Goal: Submit feedback/report problem: Submit feedback/report problem

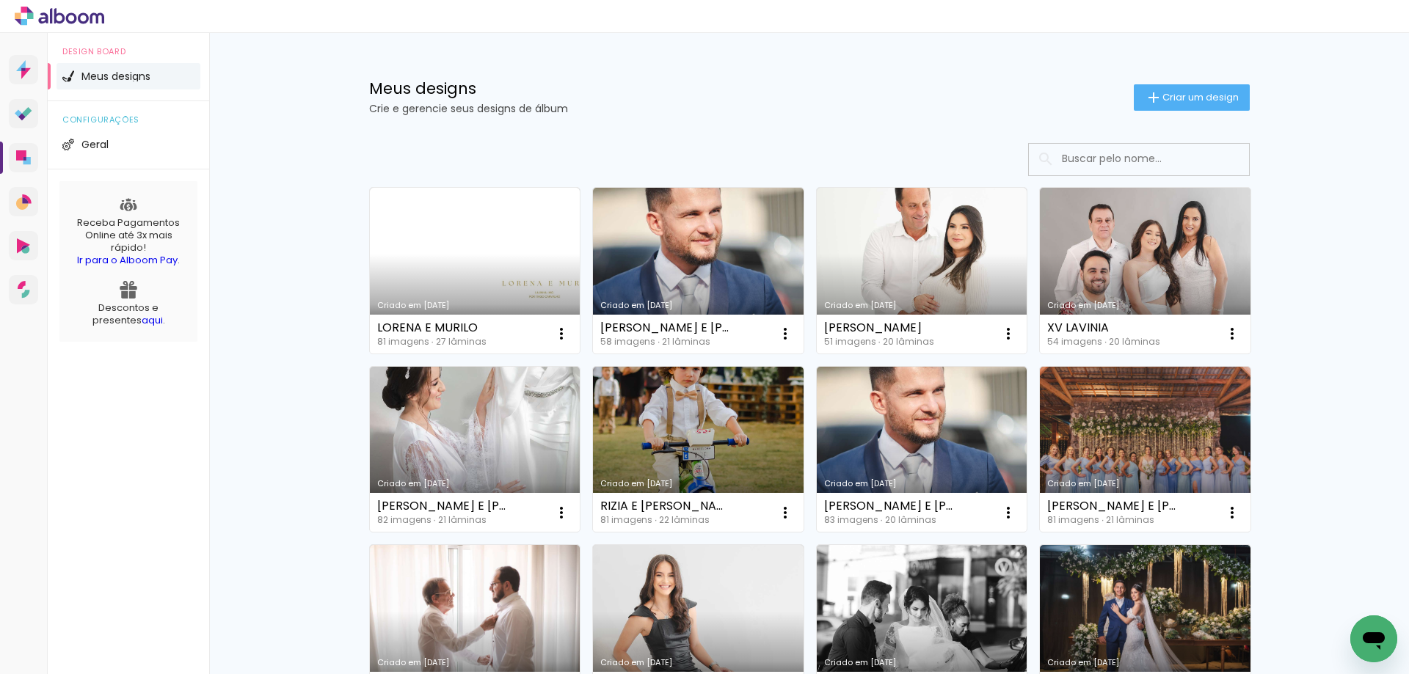
click at [1381, 635] on icon "Abrir janela de mensagens" at bounding box center [1374, 641] width 22 height 18
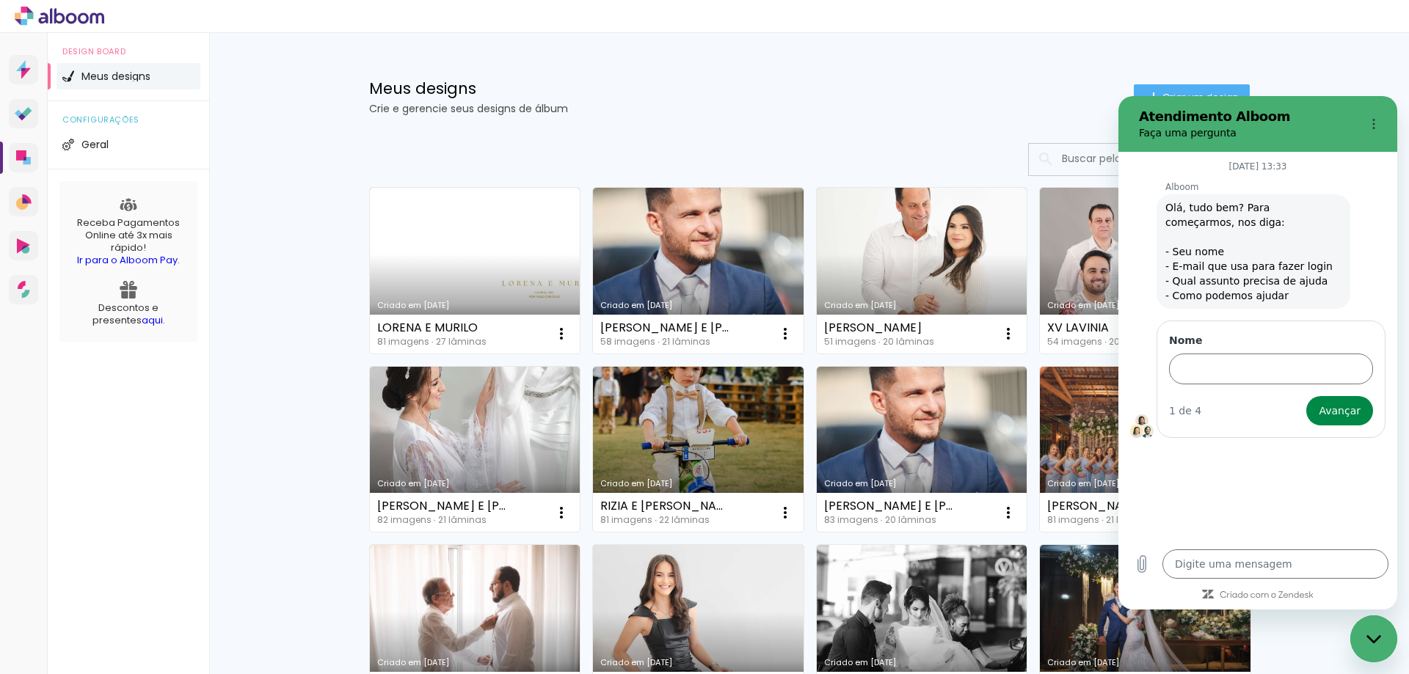
click at [1222, 558] on textarea at bounding box center [1275, 564] width 226 height 29
click at [1228, 366] on input "Nome" at bounding box center [1271, 369] width 204 height 31
click at [1217, 368] on input "[PERSON_NAME]" at bounding box center [1271, 369] width 204 height 31
click at [1206, 371] on input "[PERSON_NAME]" at bounding box center [1271, 369] width 204 height 31
type input "[PERSON_NAME]"
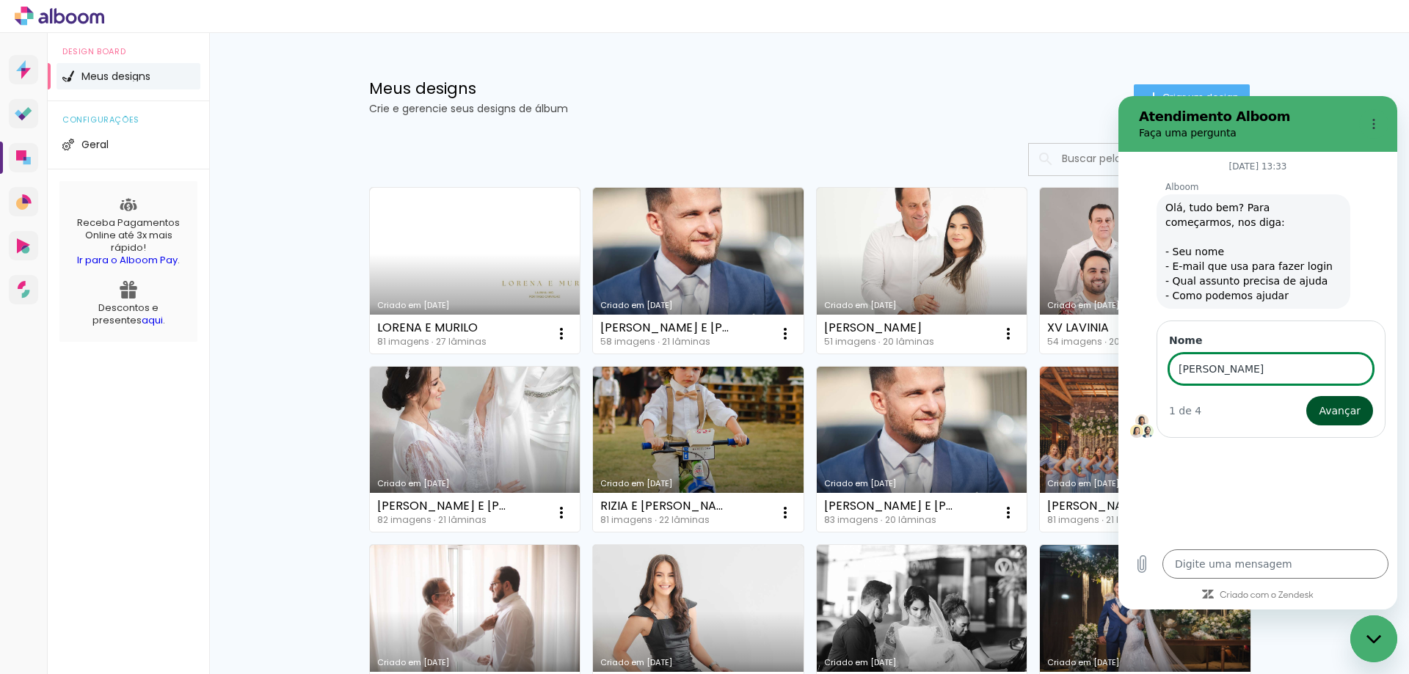
click at [1346, 417] on span "Avançar" at bounding box center [1339, 411] width 42 height 18
type textarea "x"
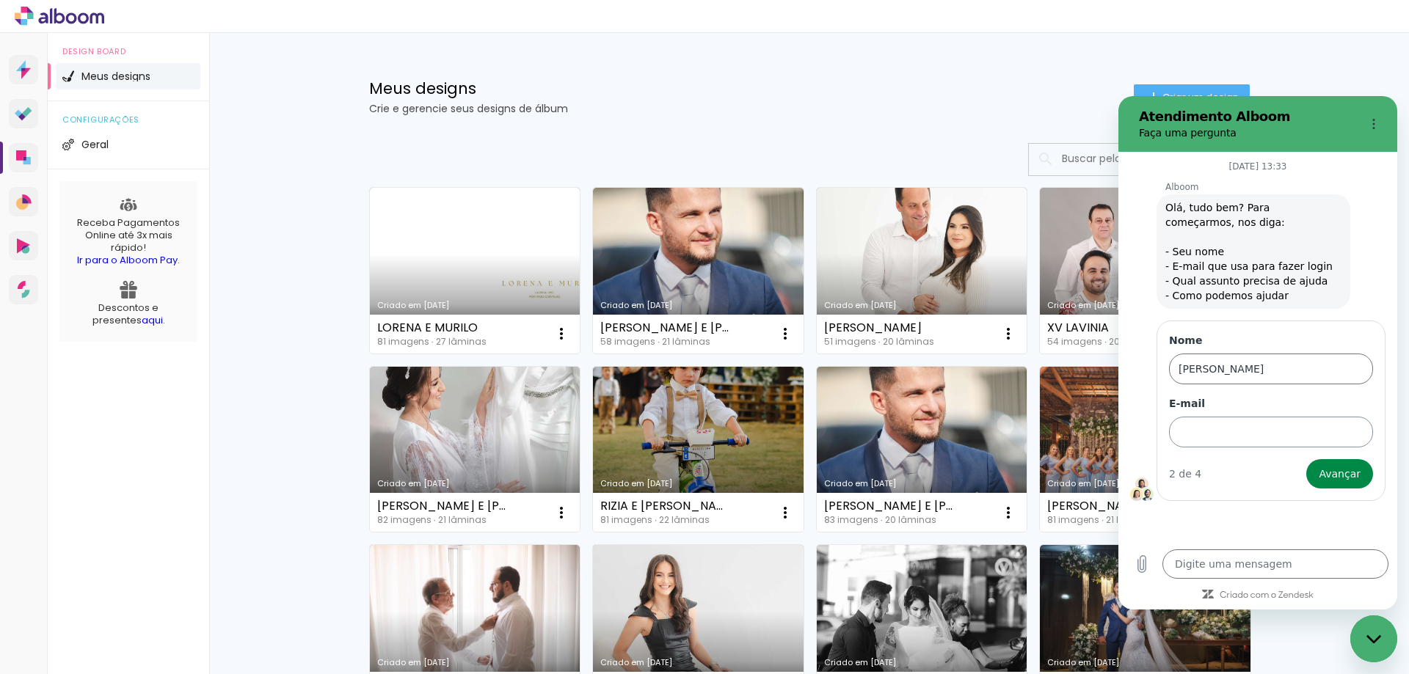
click at [1301, 436] on input "E-mail" at bounding box center [1271, 432] width 204 height 31
type input "[EMAIL_ADDRESS][DOMAIN_NAME]"
click at [1346, 475] on span "Avançar" at bounding box center [1339, 474] width 42 height 18
type textarea "x"
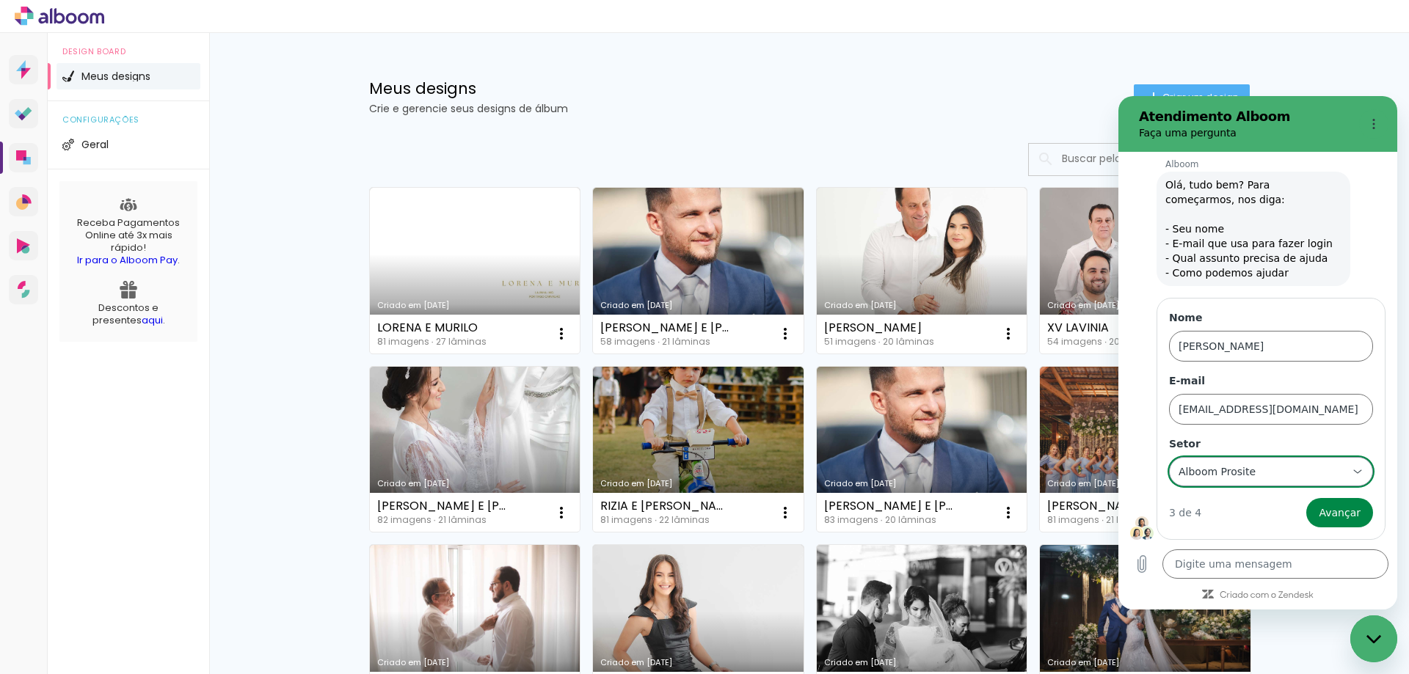
click at [1239, 459] on div "Alboom Prosite Alboom Prosite" at bounding box center [1262, 472] width 170 height 26
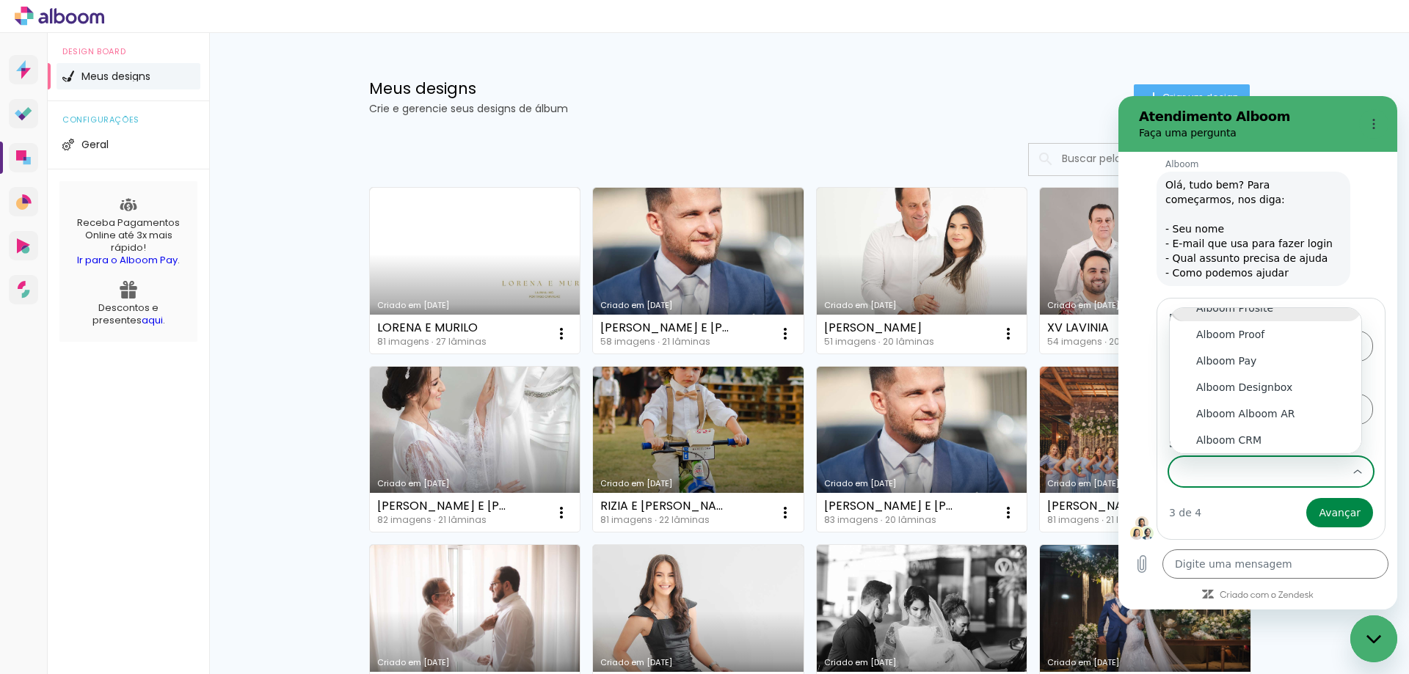
scroll to position [3, 0]
click at [1275, 321] on div "Alboom Prosite" at bounding box center [1265, 321] width 139 height 15
type input "Alboom Prosite"
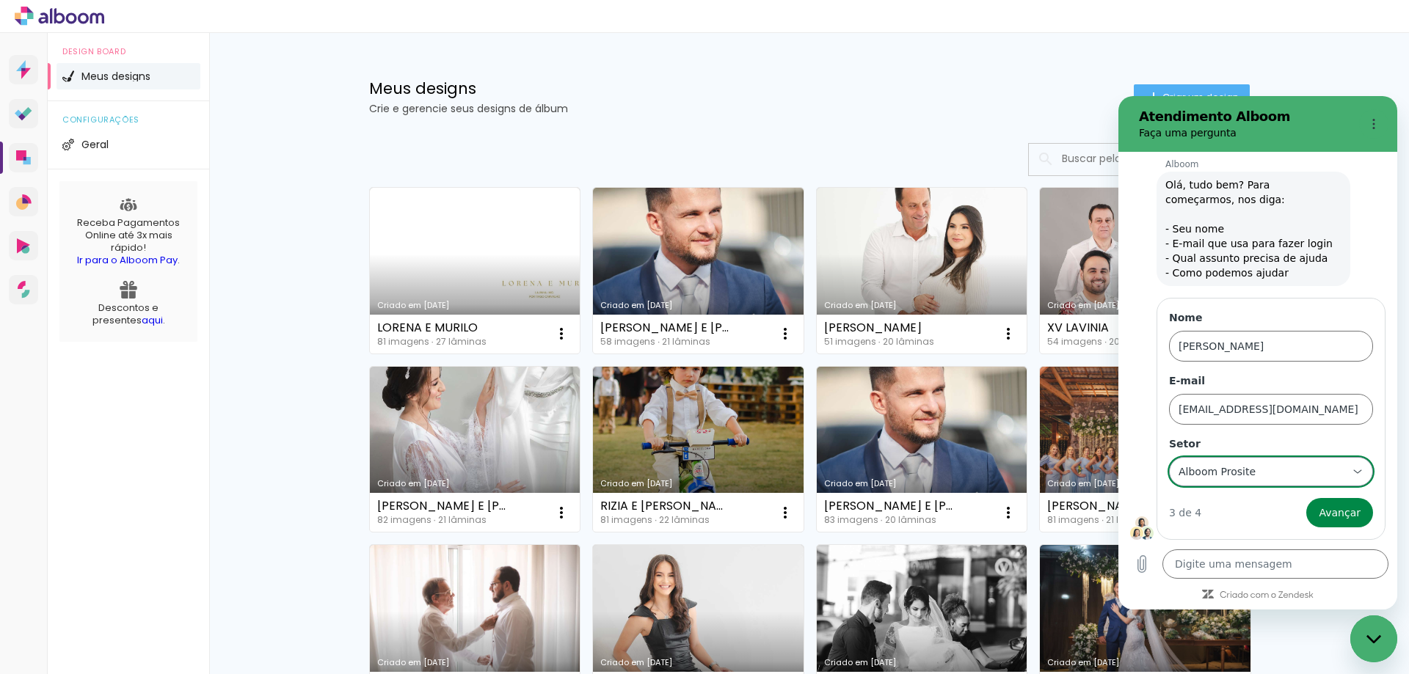
click at [1258, 480] on div "Alboom Prosite Alboom Prosite" at bounding box center [1262, 472] width 170 height 26
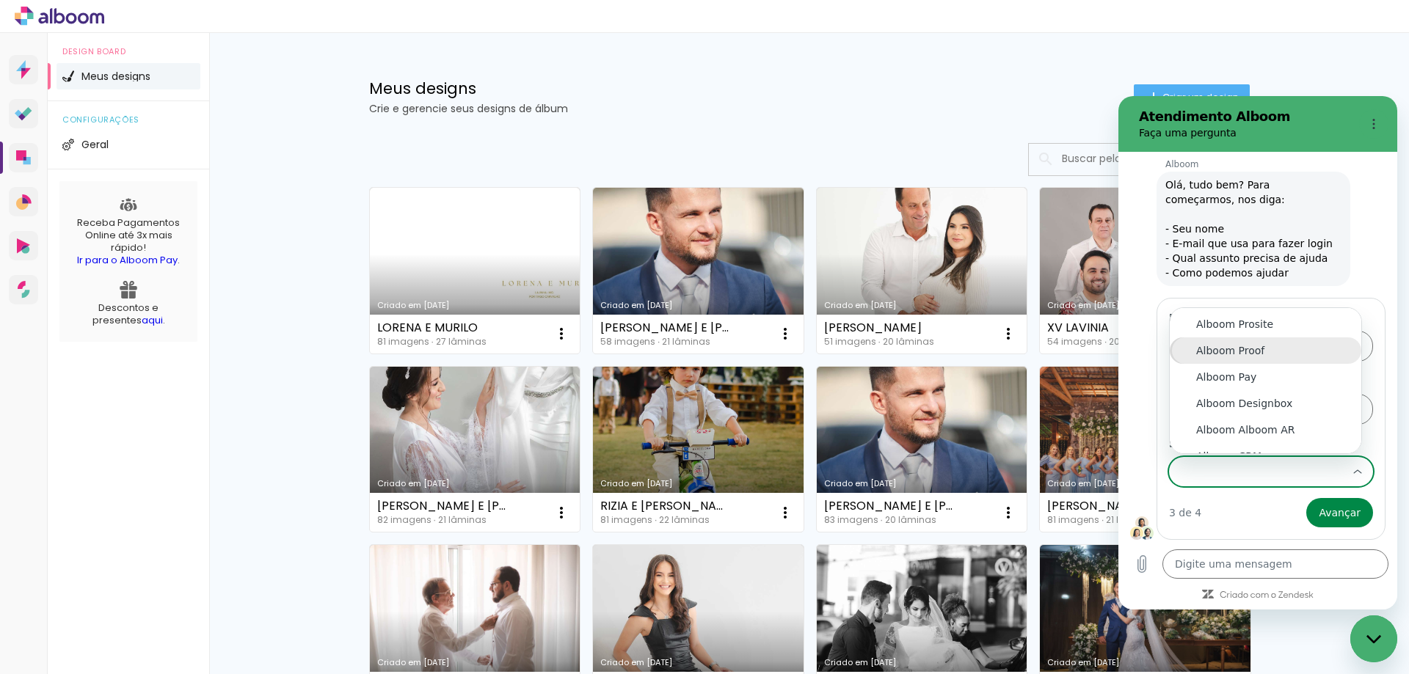
click at [1242, 351] on div "Alboom Proof" at bounding box center [1265, 350] width 139 height 15
type input "Alboom Proof"
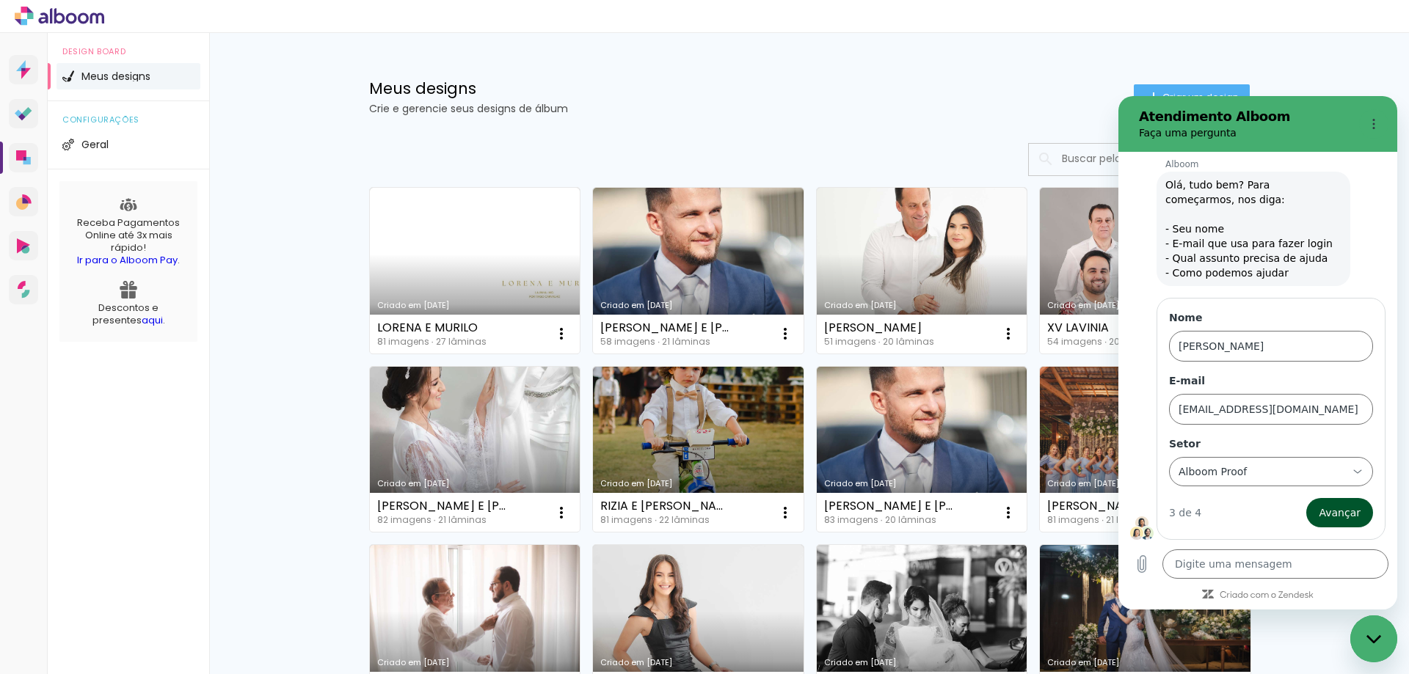
click at [1320, 510] on span "Avançar" at bounding box center [1339, 513] width 42 height 18
type textarea "x"
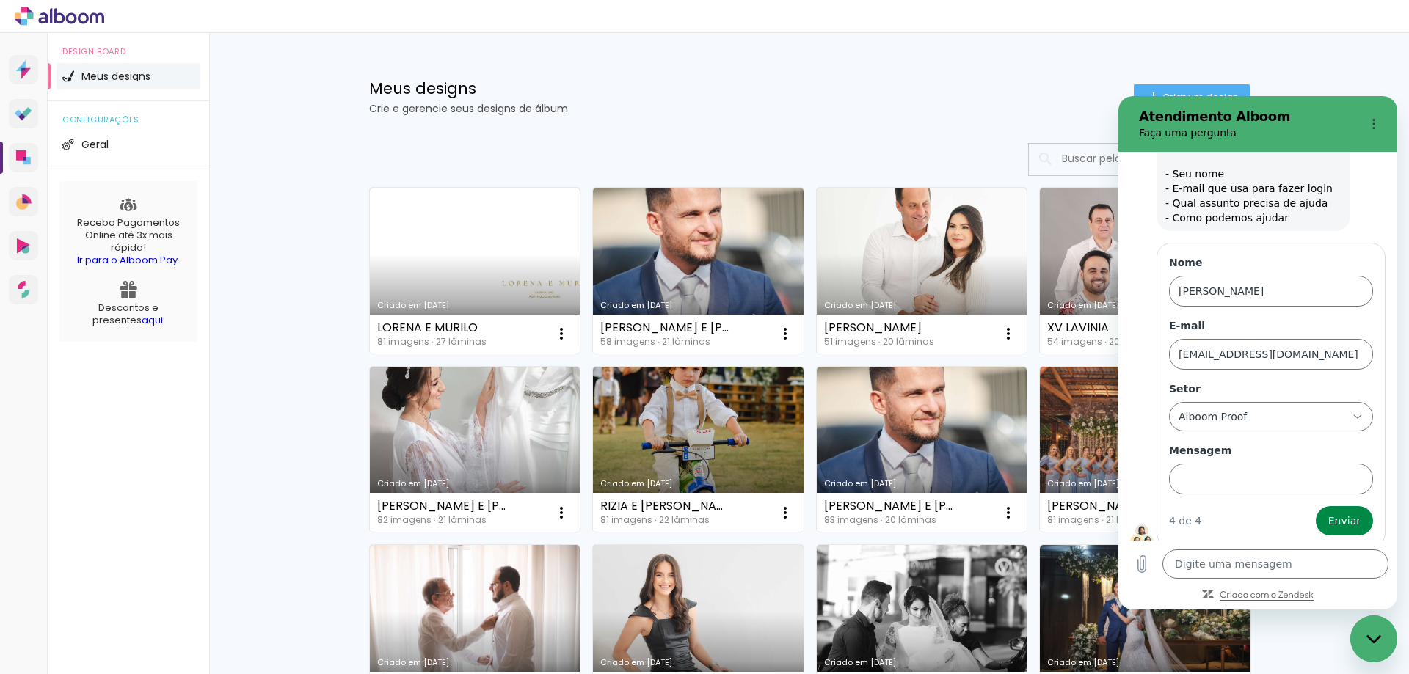
scroll to position [86, 0]
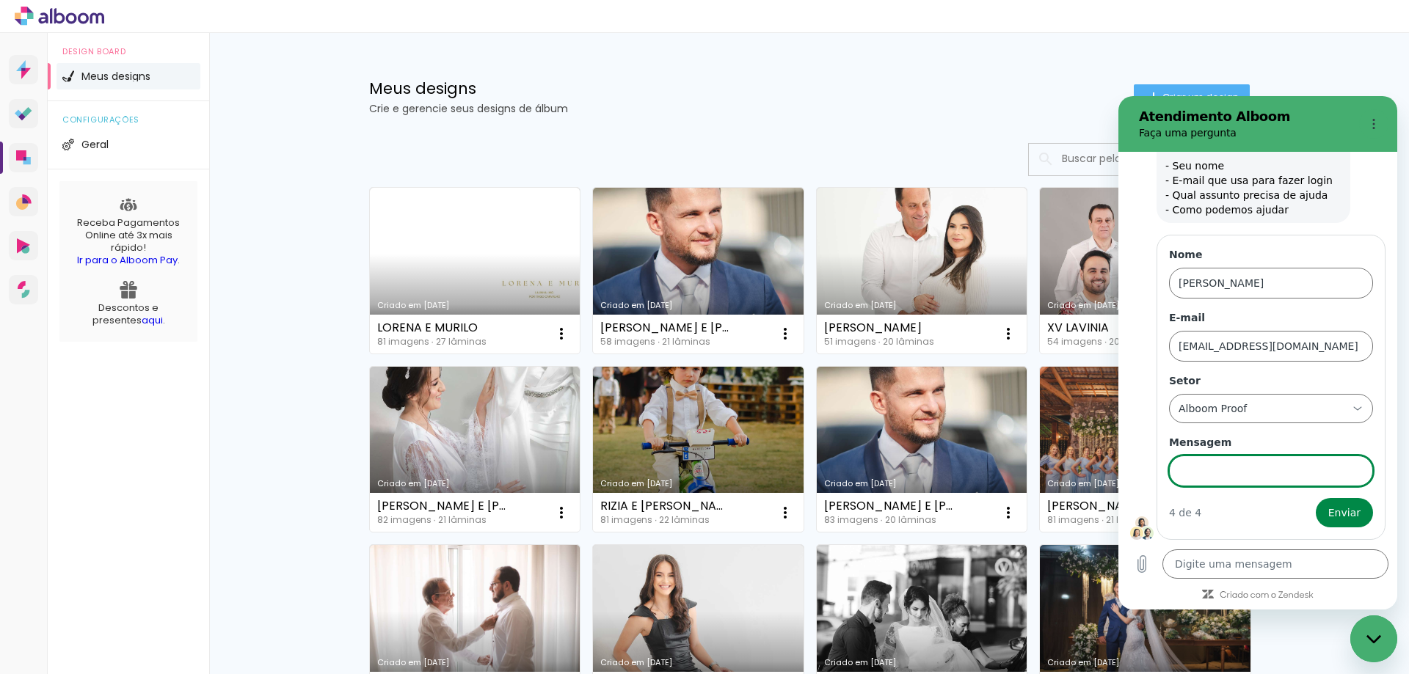
click at [1230, 484] on input "Mensagem" at bounding box center [1271, 471] width 204 height 31
type input "Minha plataforma do proof não está funcionando"
click at [1341, 521] on span "Enviar" at bounding box center [1344, 513] width 32 height 18
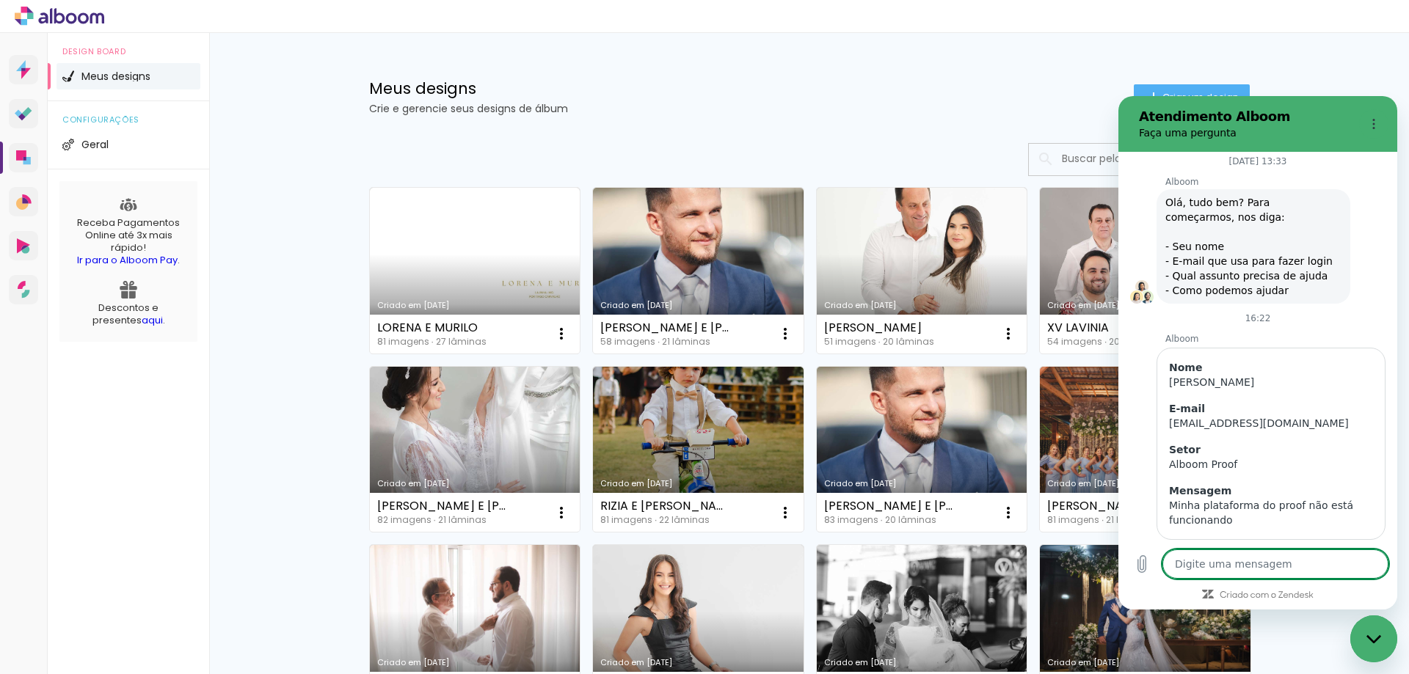
scroll to position [37, 0]
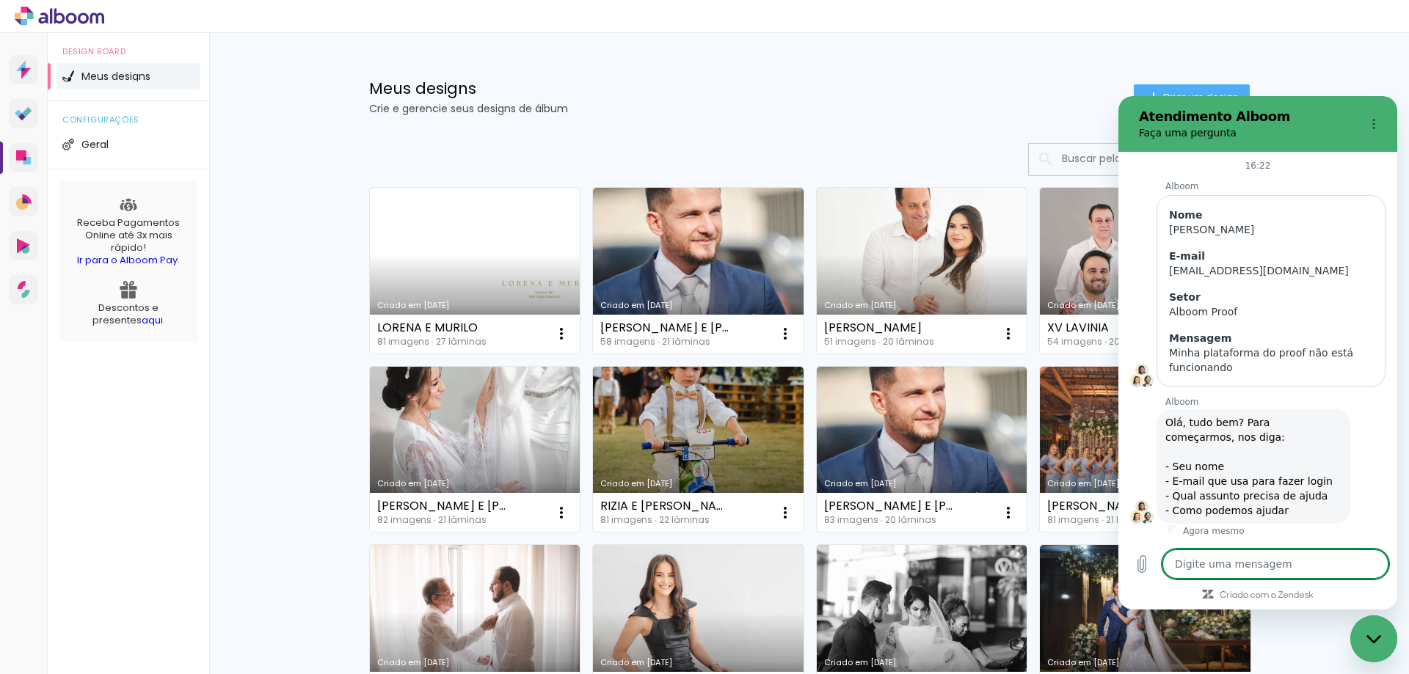
type textarea "x"
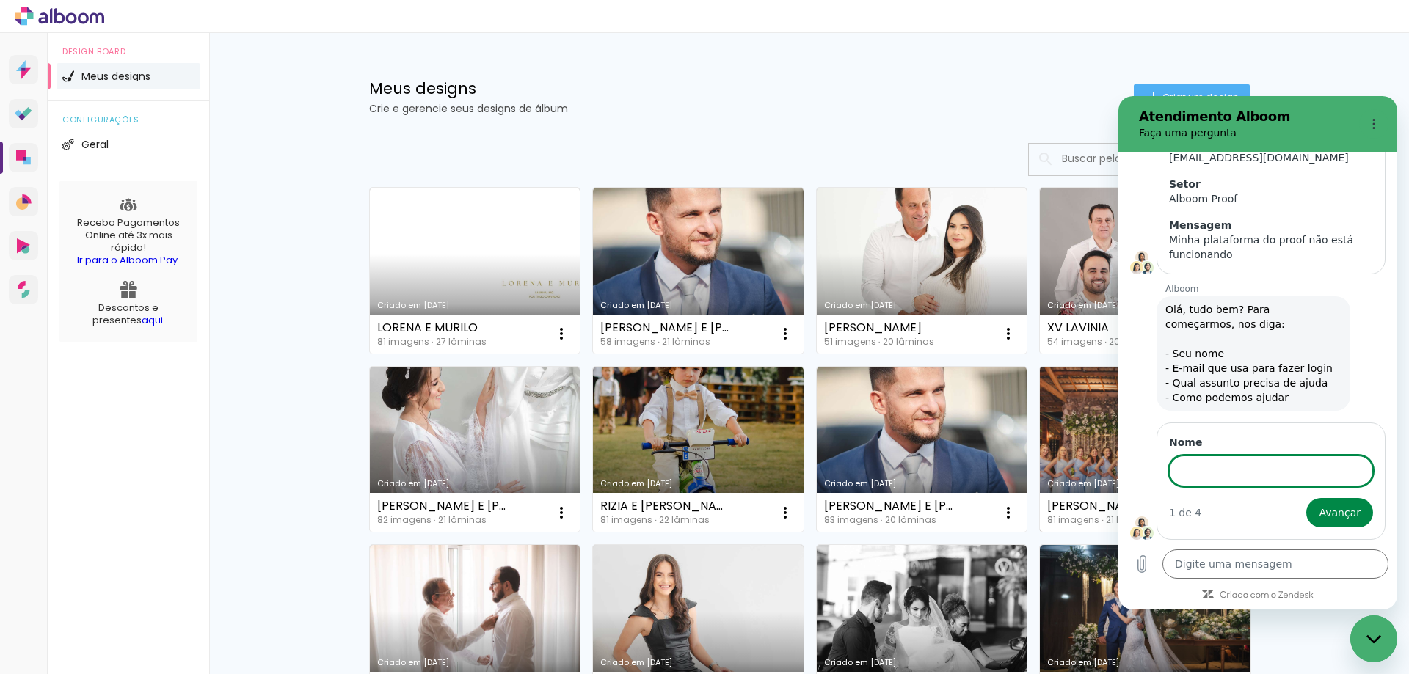
scroll to position [271, 0]
click at [1260, 466] on input "Nome" at bounding box center [1271, 471] width 204 height 31
type input "[PERSON_NAME]"
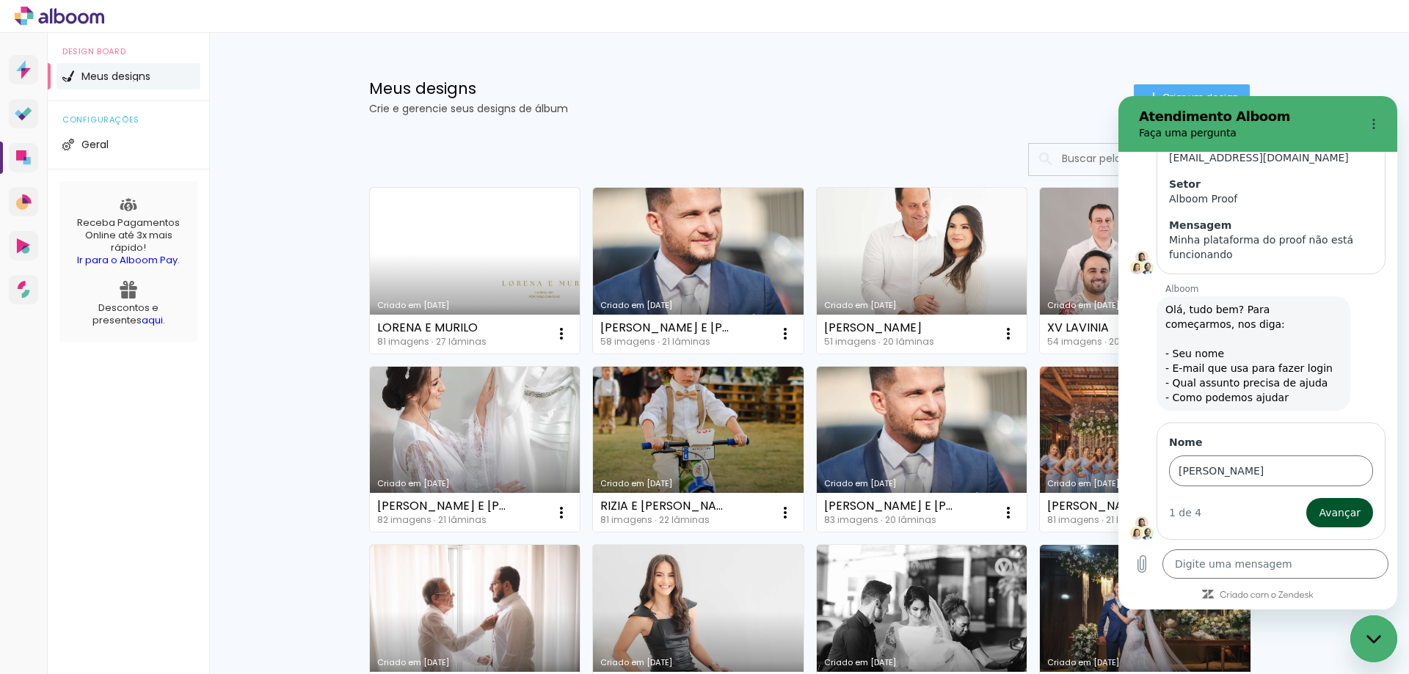
click at [1333, 520] on span "Avançar" at bounding box center [1339, 513] width 42 height 18
type textarea "x"
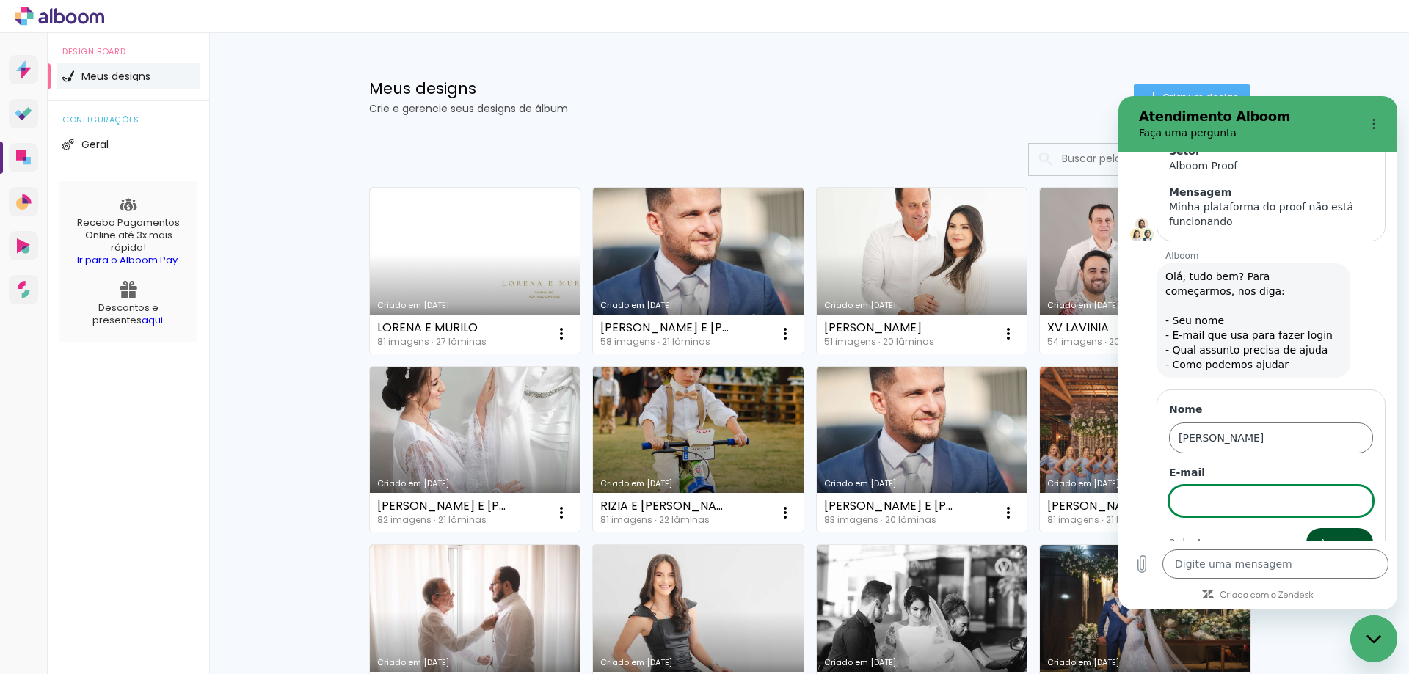
scroll to position [334, 0]
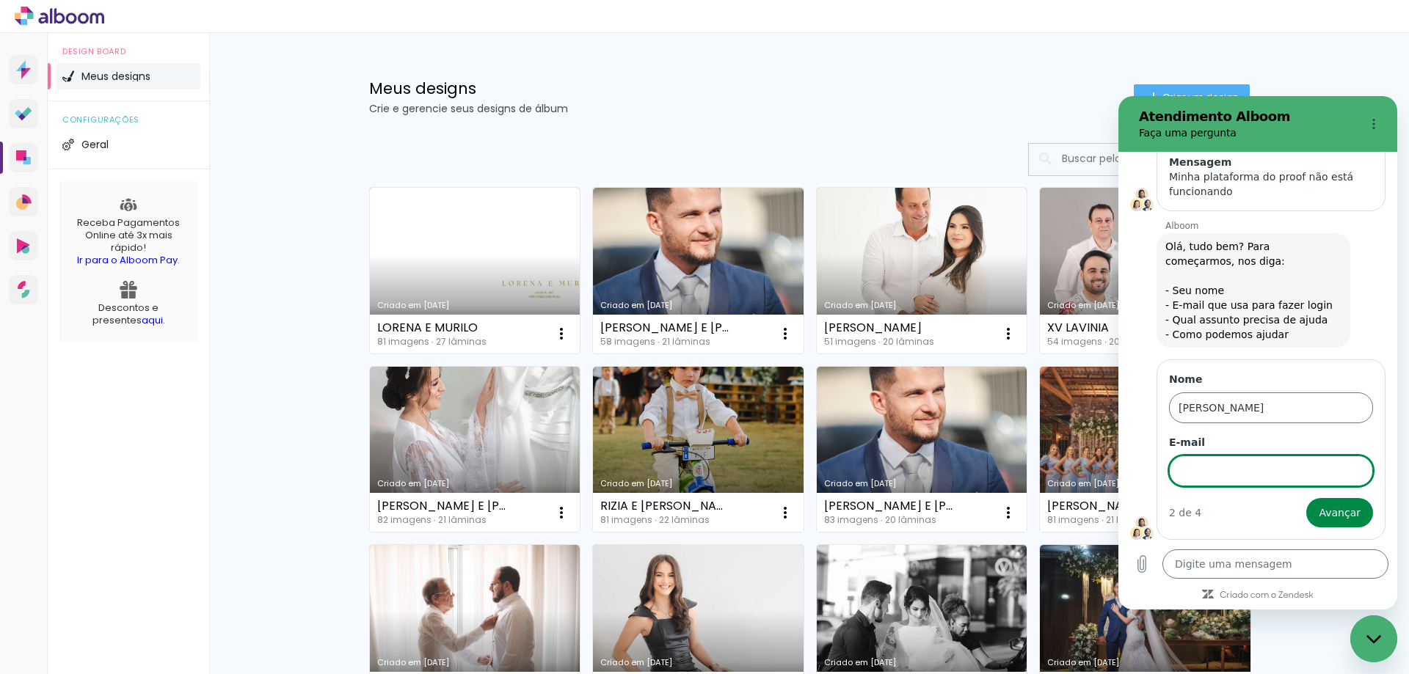
click at [1222, 469] on input "E-mail" at bounding box center [1271, 471] width 204 height 31
type input "T"
type input "[EMAIL_ADDRESS][DOMAIN_NAME]"
click at [1329, 517] on span "Avançar" at bounding box center [1339, 513] width 42 height 18
type textarea "x"
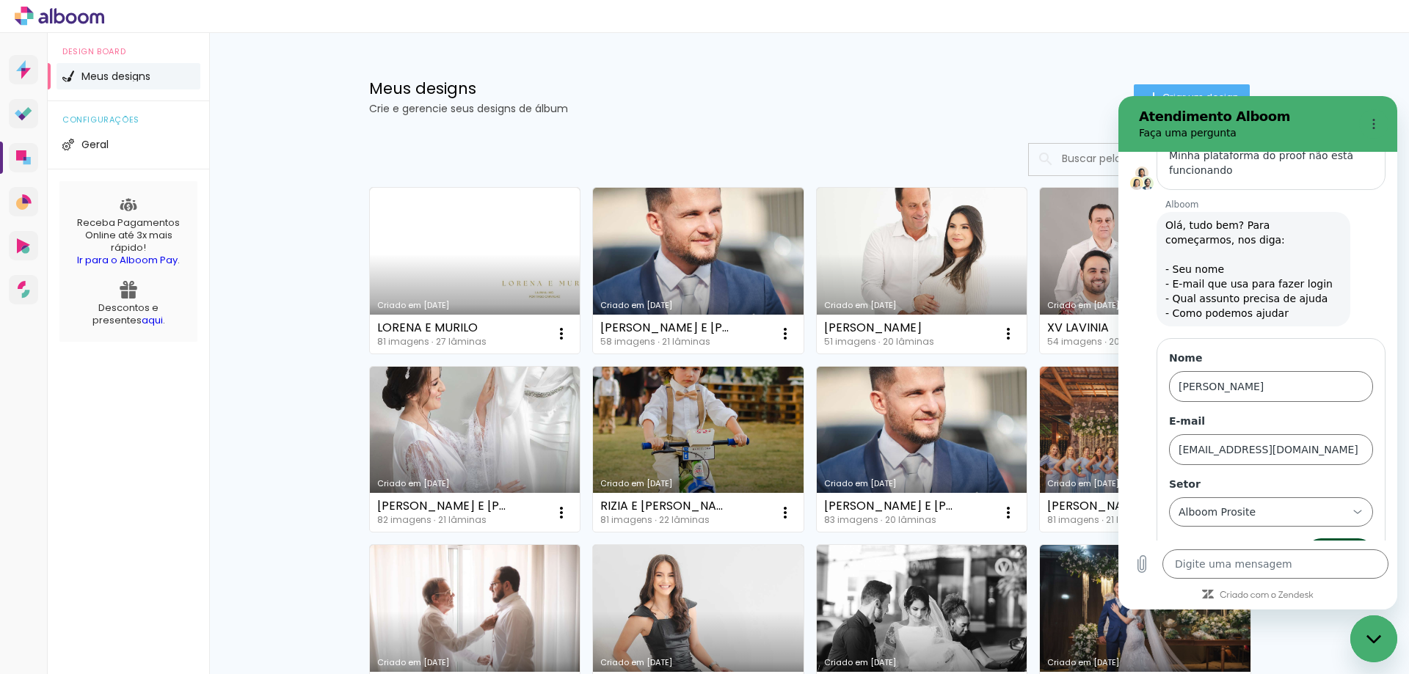
scroll to position [395, 0]
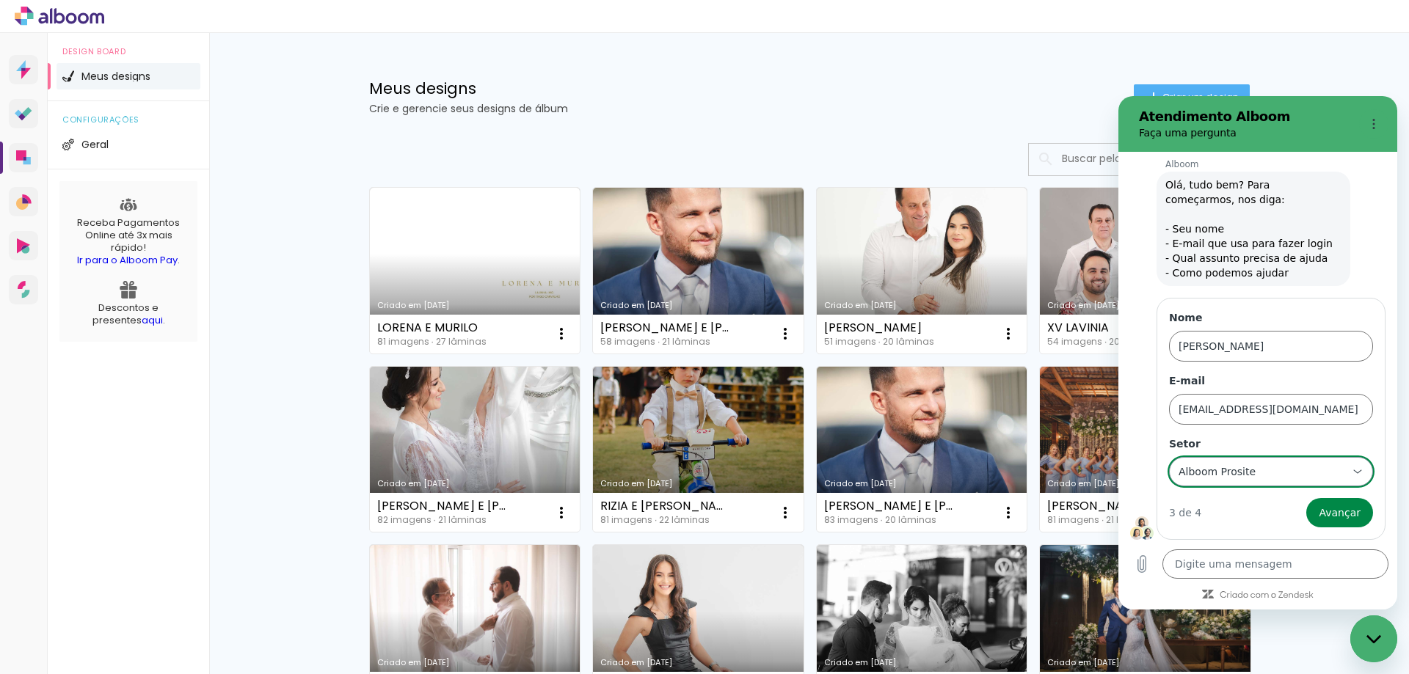
click at [1299, 478] on div "Alboom Prosite Alboom Prosite" at bounding box center [1262, 472] width 170 height 26
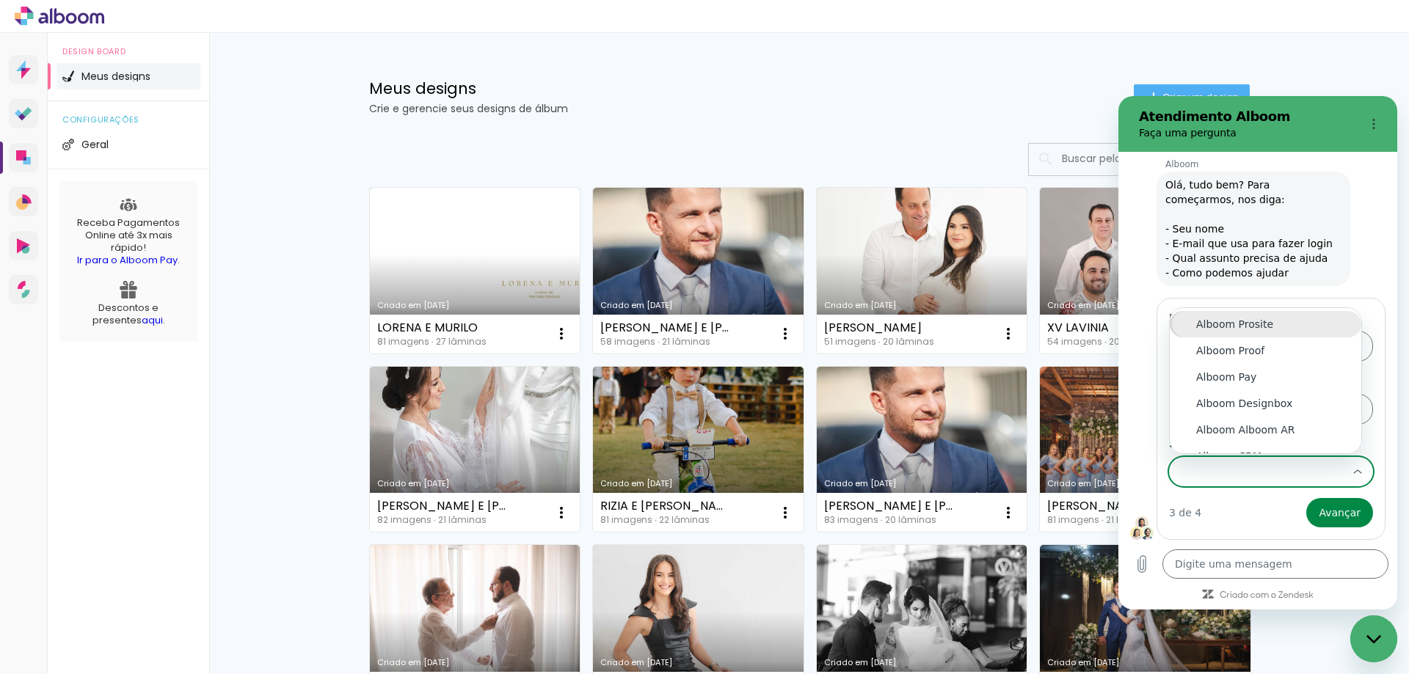
scroll to position [16, 0]
click at [1255, 338] on div "Alboom Proof" at bounding box center [1265, 334] width 139 height 15
type input "Alboom Proof"
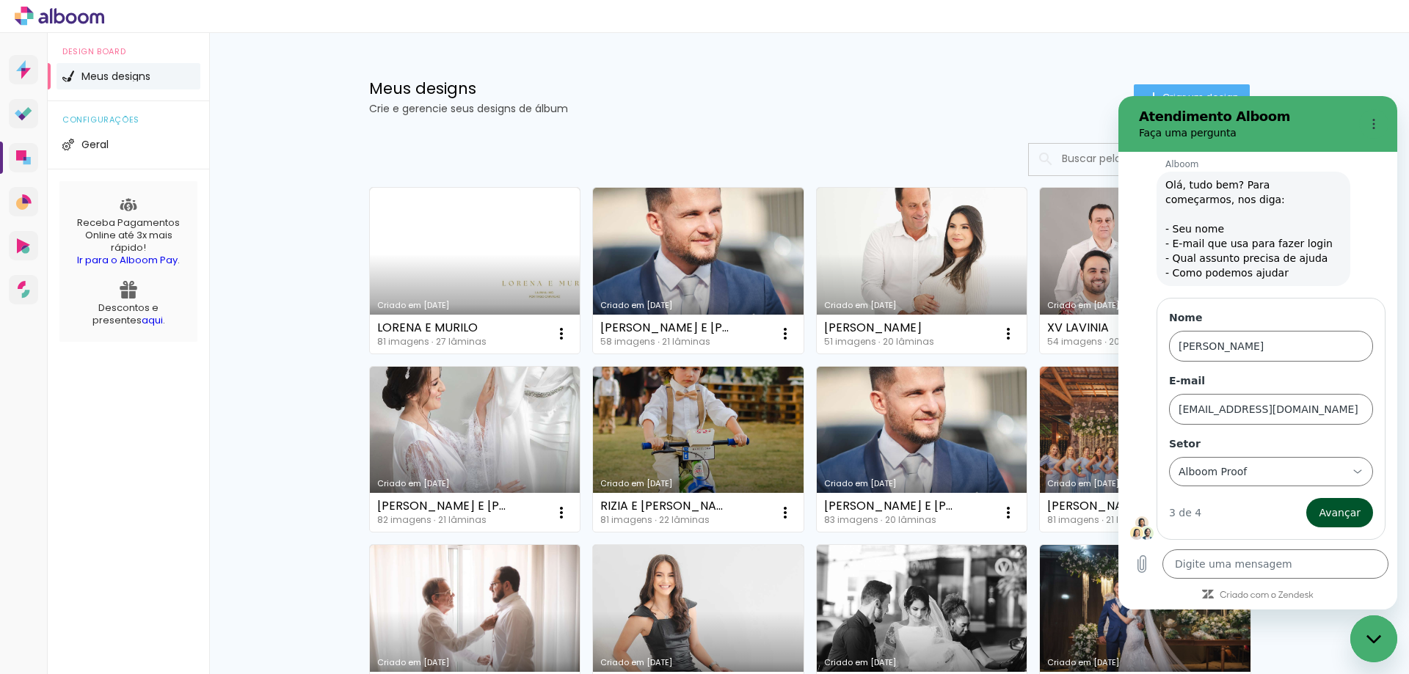
click at [1334, 510] on span "Avançar" at bounding box center [1339, 513] width 42 height 18
type textarea "x"
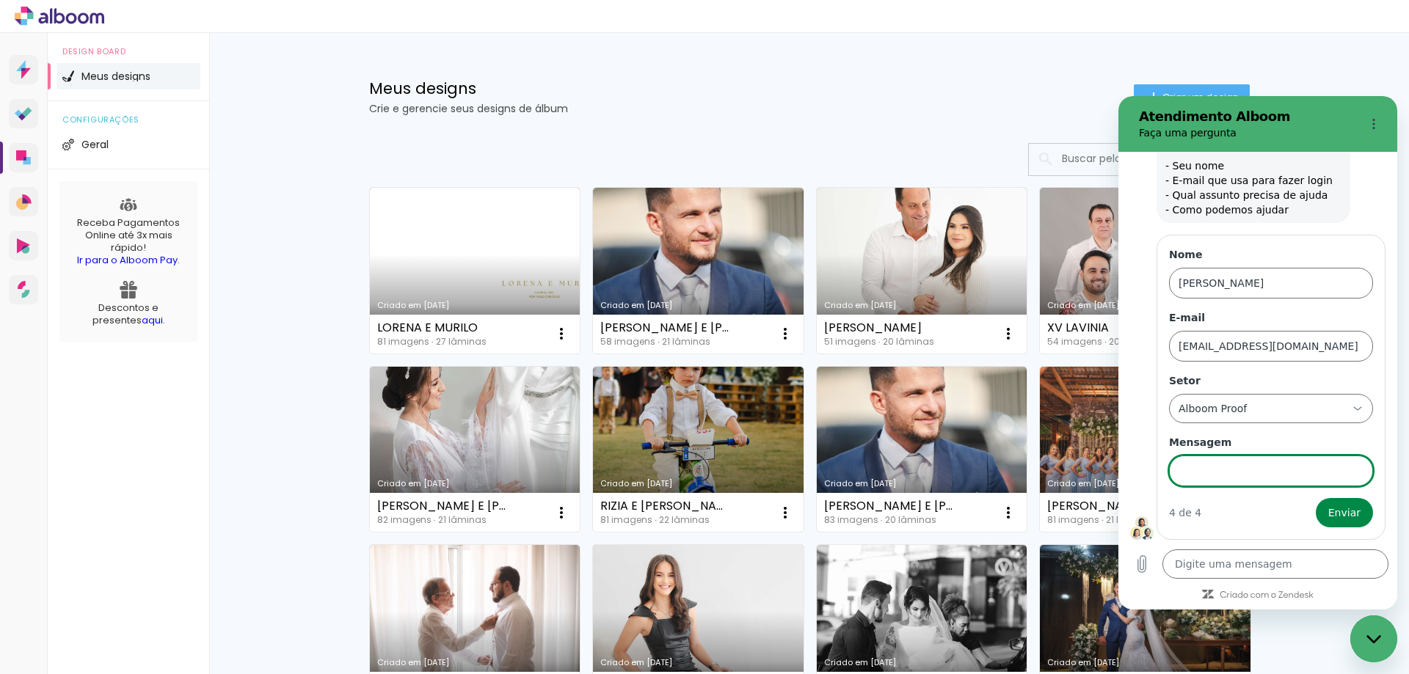
click at [1269, 478] on input "Mensagem" at bounding box center [1271, 471] width 204 height 31
type input "Minha plataforma do proof não está funcionando"
click at [1328, 519] on span "Enviar" at bounding box center [1344, 513] width 32 height 18
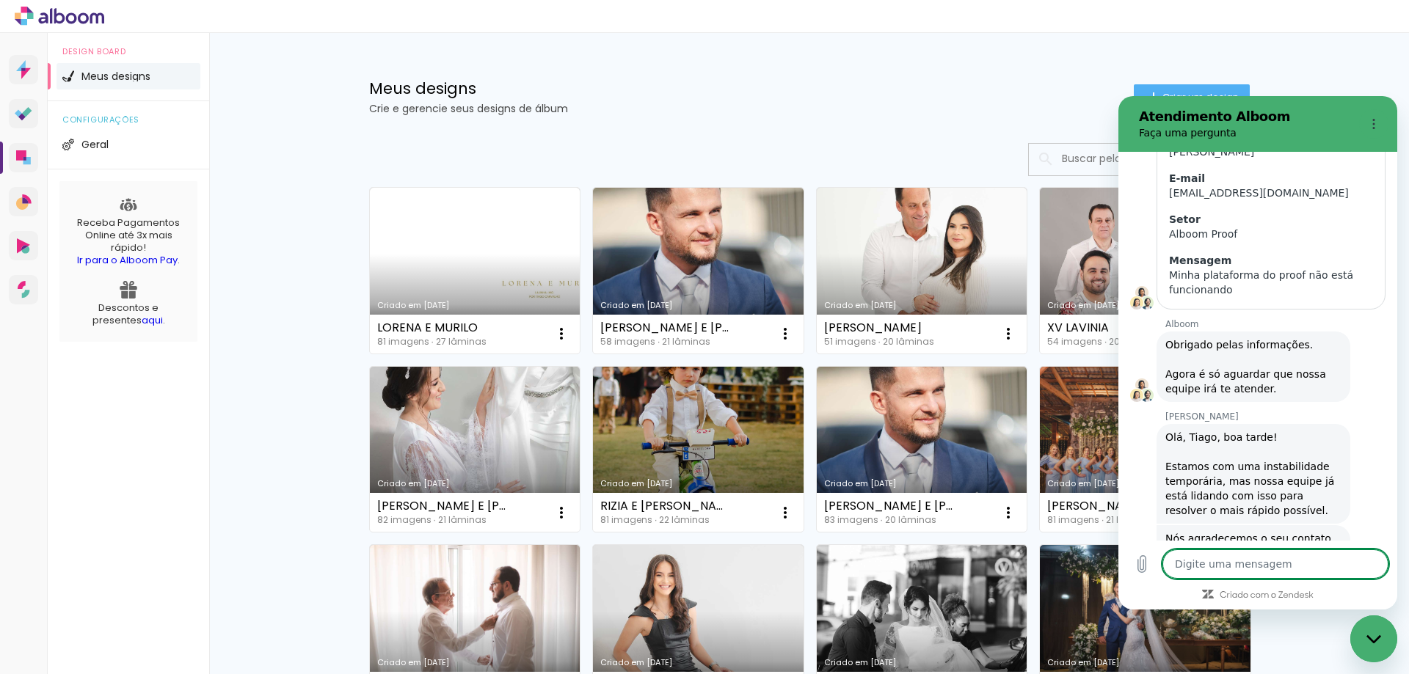
scroll to position [645, 0]
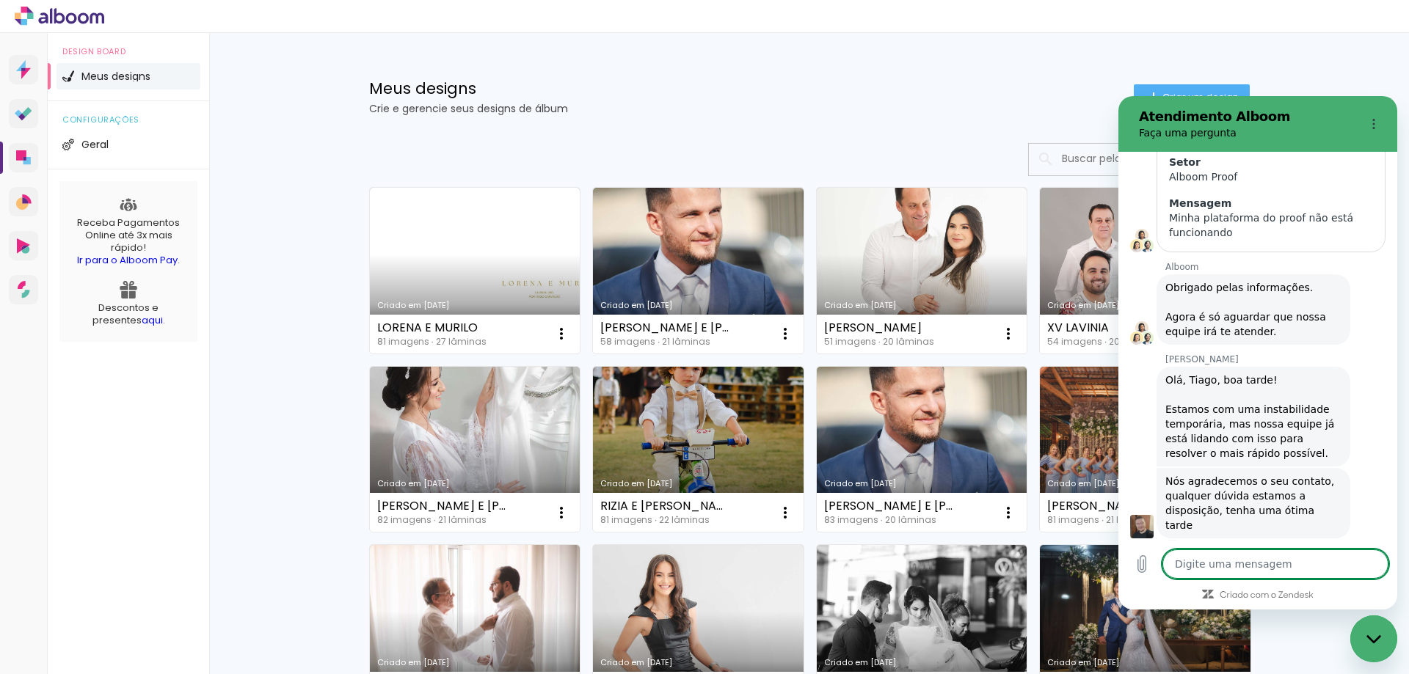
type textarea "x"
